Goal: Task Accomplishment & Management: Manage account settings

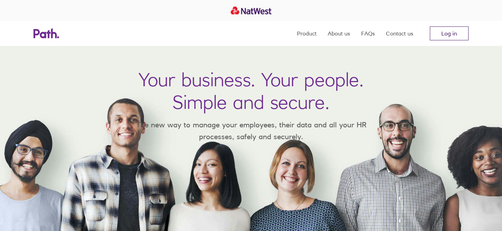
click at [445, 34] on link "Log in" at bounding box center [449, 33] width 39 height 14
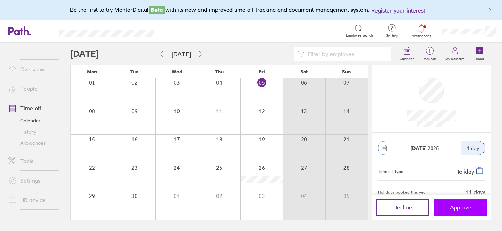
click at [456, 208] on span "Approve" at bounding box center [460, 208] width 21 height 6
